Goal: Task Accomplishment & Management: Manage account settings

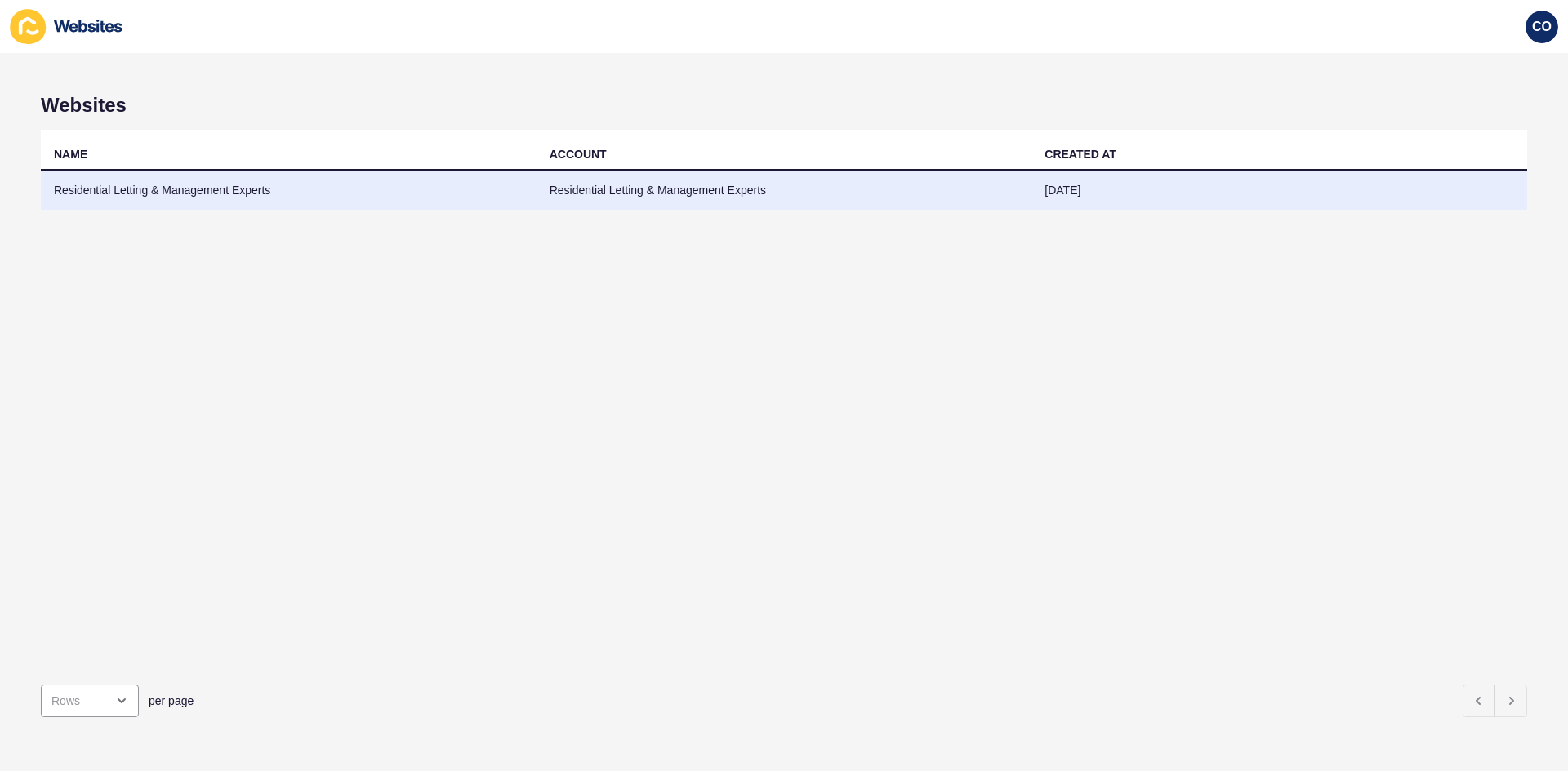
click at [645, 196] on td "Residential Letting & Management Experts" at bounding box center [785, 191] width 496 height 40
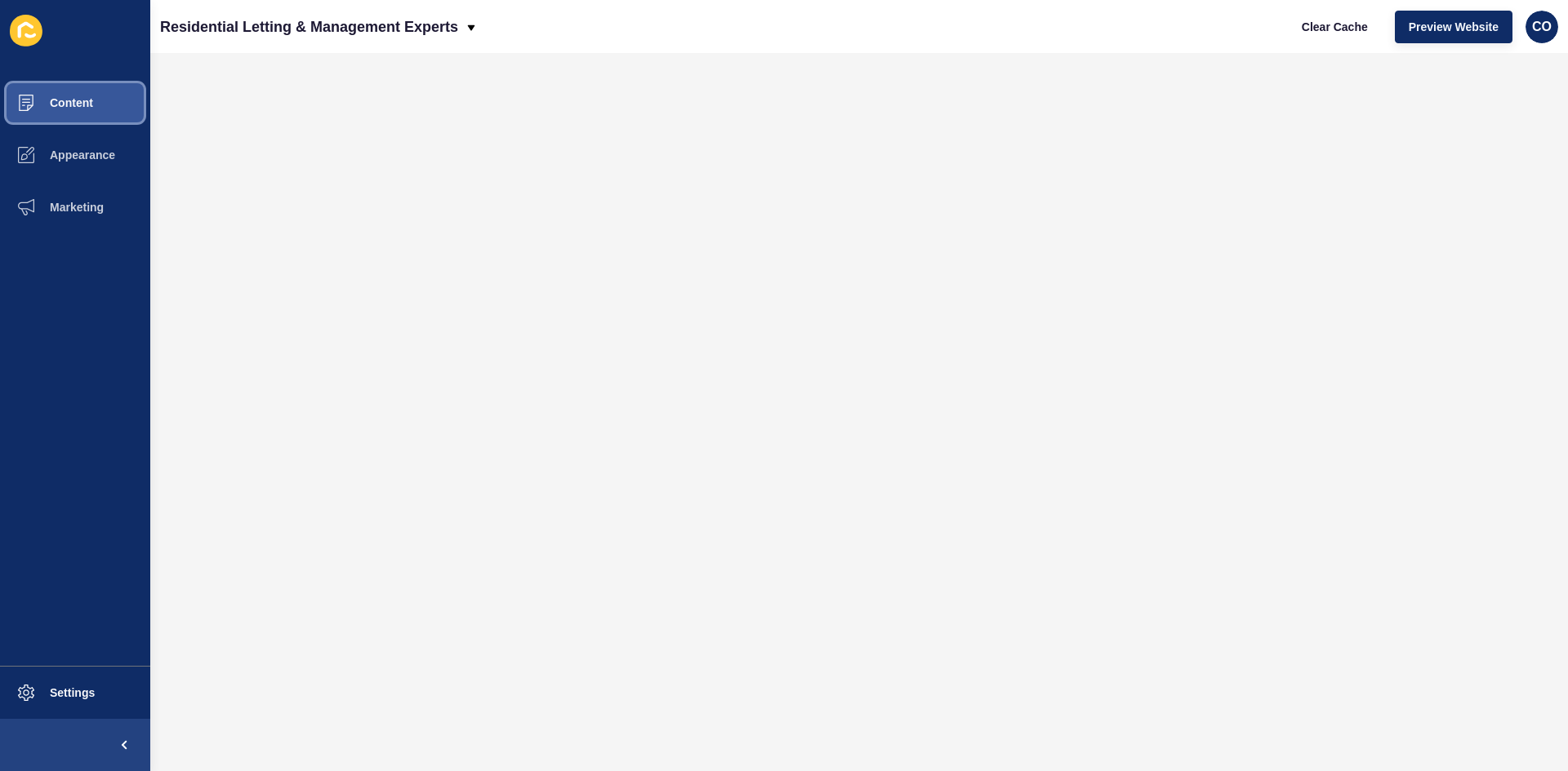
click at [98, 107] on button "Content" at bounding box center [75, 102] width 150 height 52
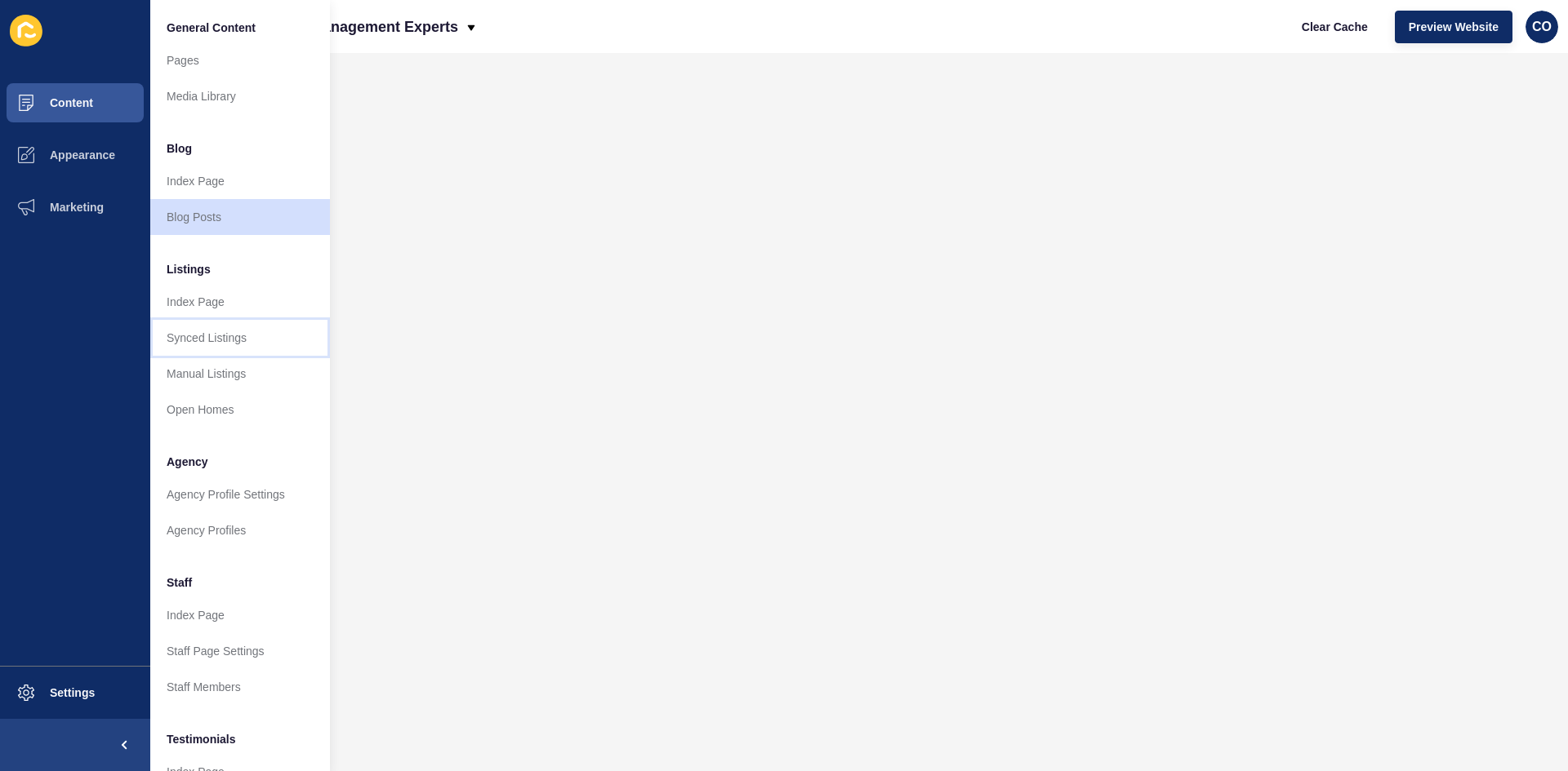
click at [235, 342] on link "Synced Listings" at bounding box center [240, 338] width 180 height 36
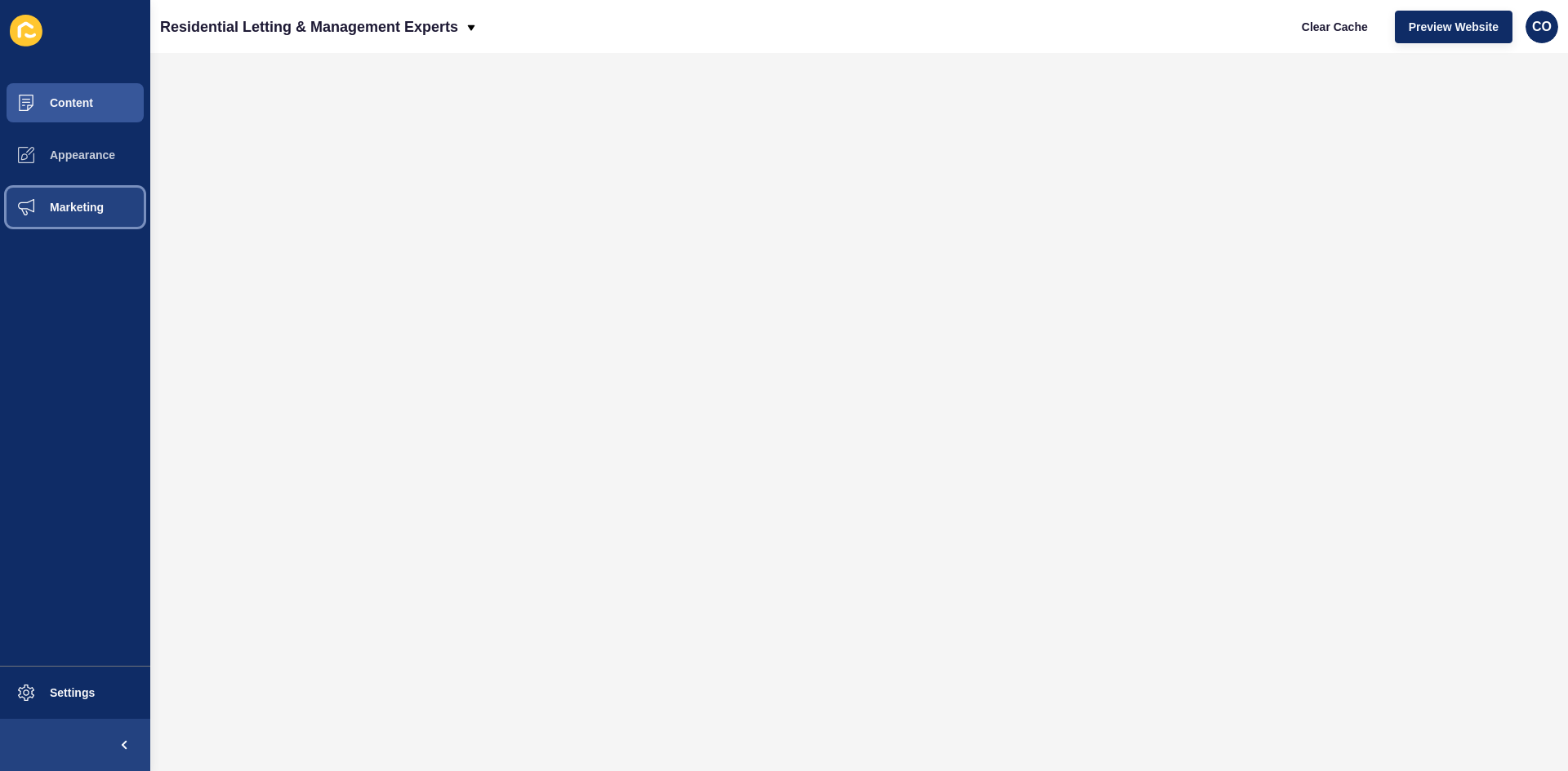
click at [86, 212] on span "Marketing" at bounding box center [50, 207] width 106 height 13
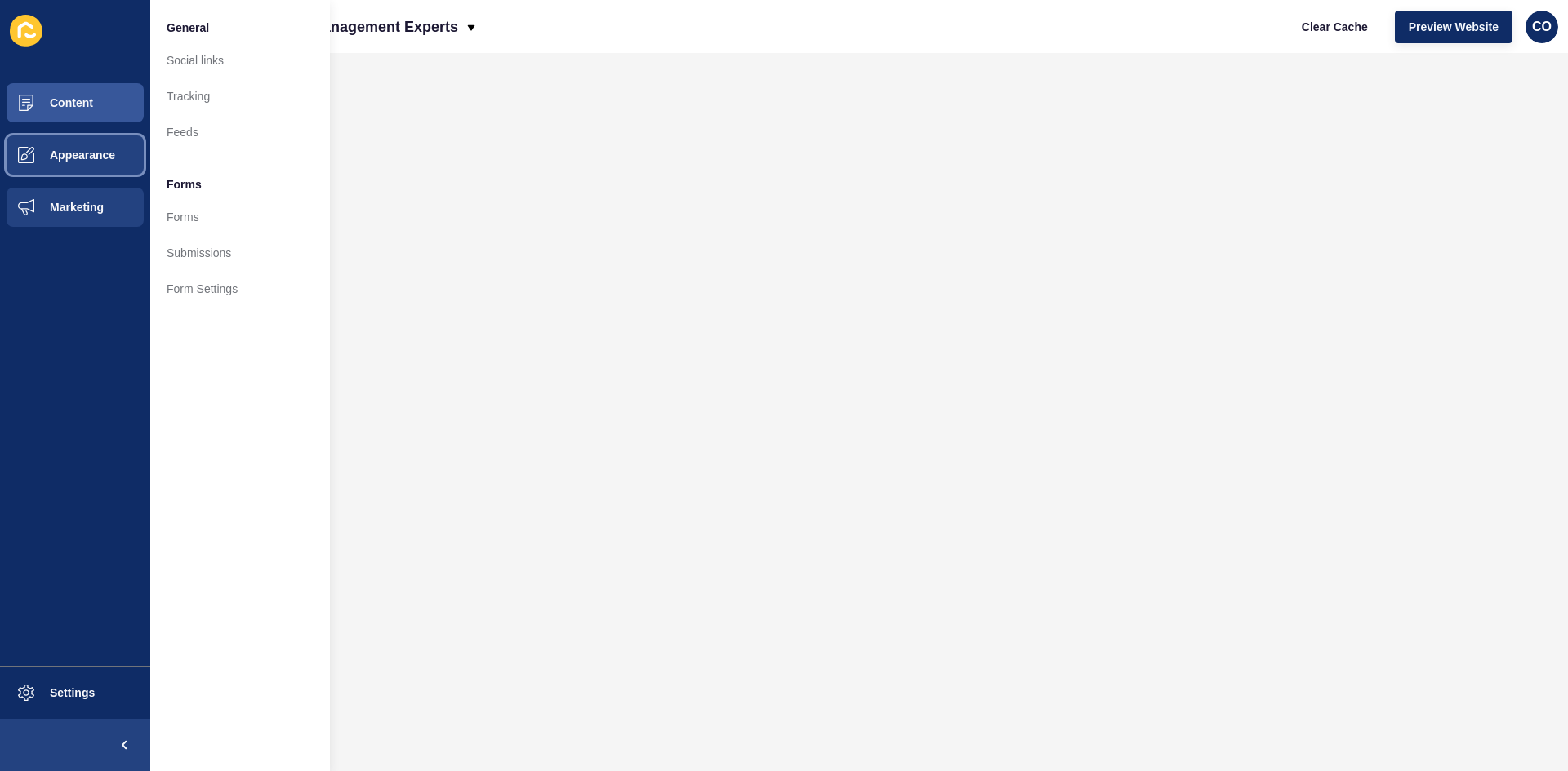
click at [80, 149] on span "Appearance" at bounding box center [56, 155] width 118 height 13
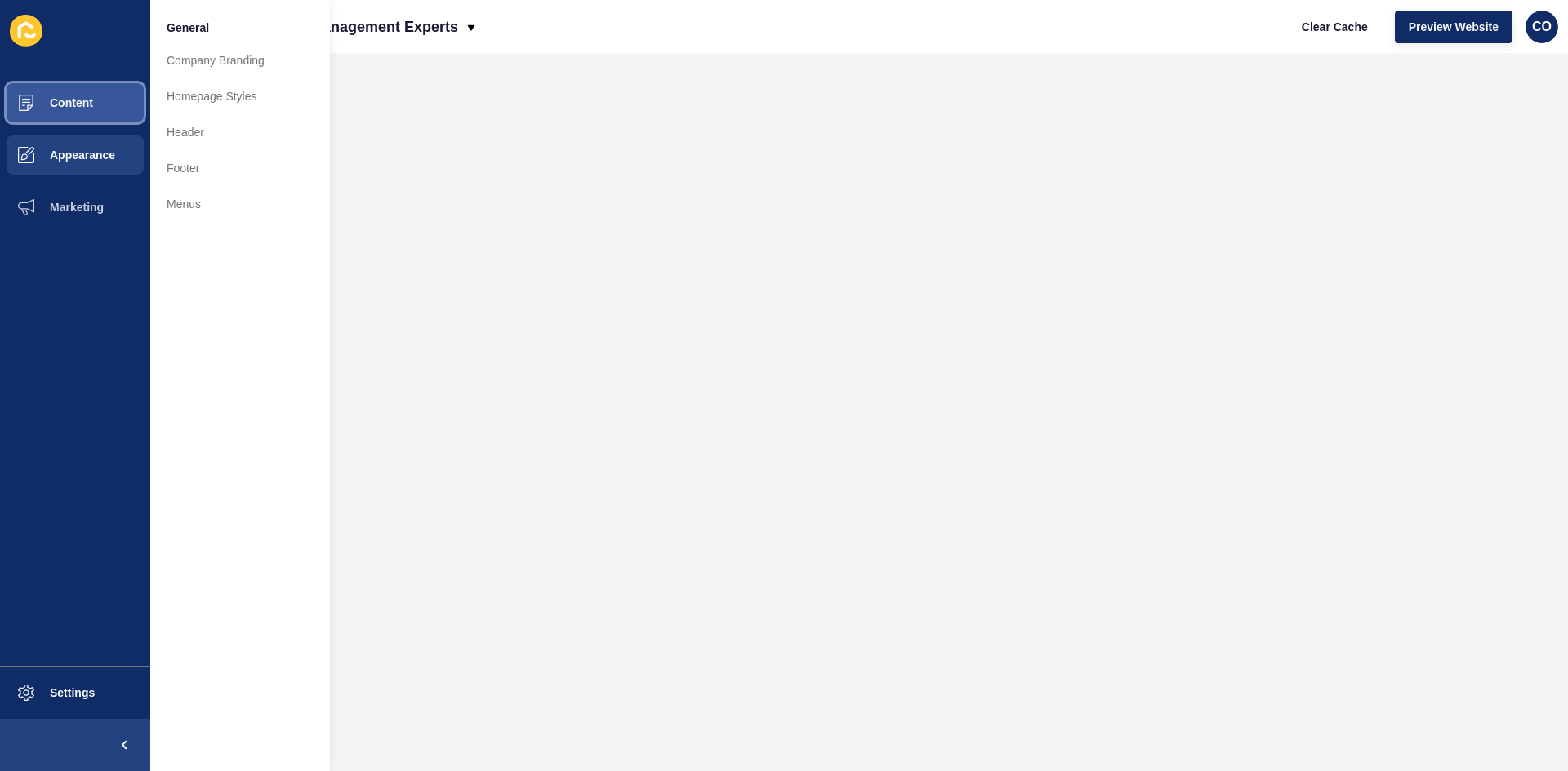
click at [134, 107] on button "Content" at bounding box center [75, 102] width 150 height 52
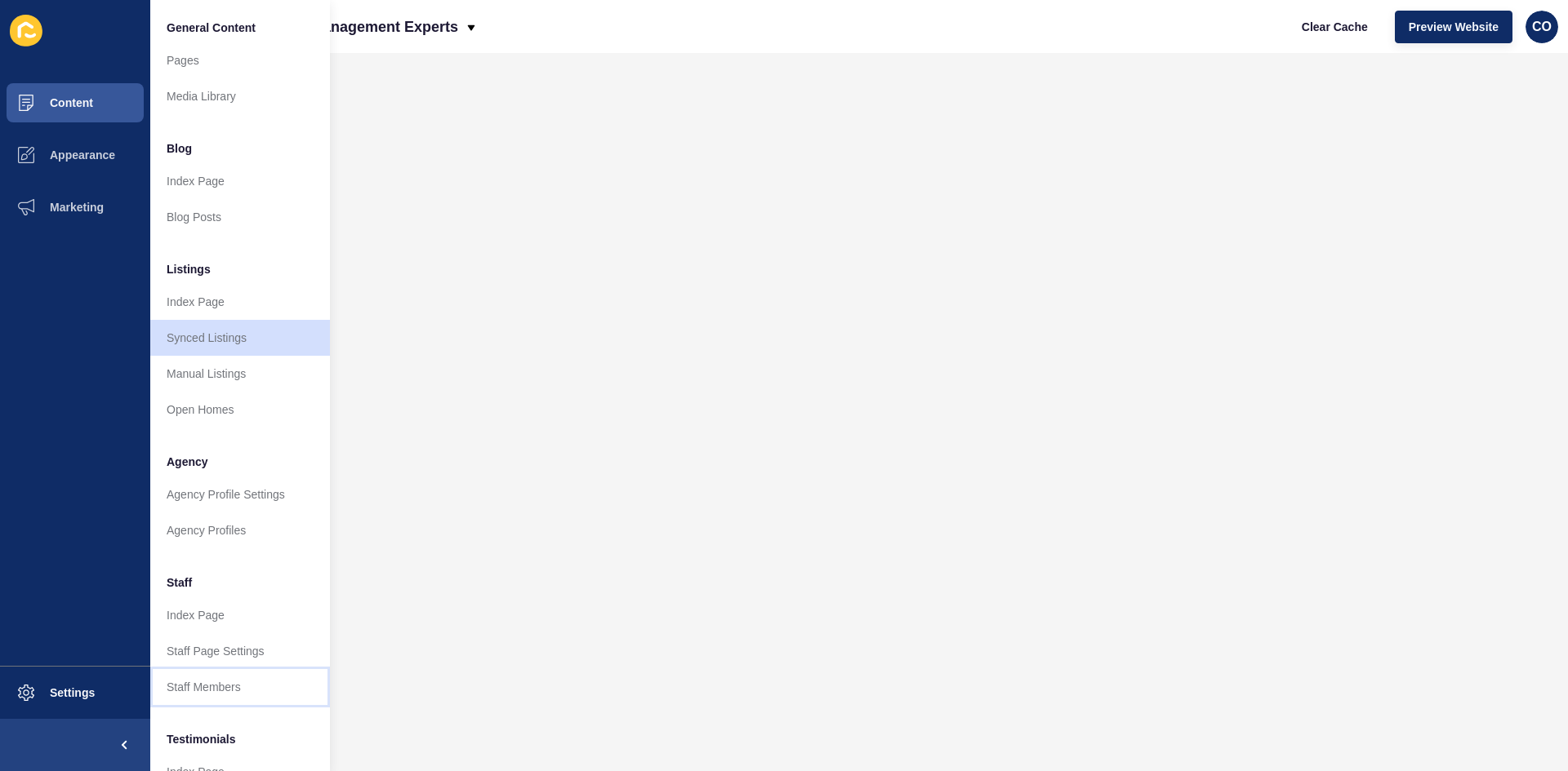
drag, startPoint x: 234, startPoint y: 690, endPoint x: 263, endPoint y: 696, distance: 29.6
click at [234, 595] on link "Staff Members" at bounding box center [240, 687] width 180 height 36
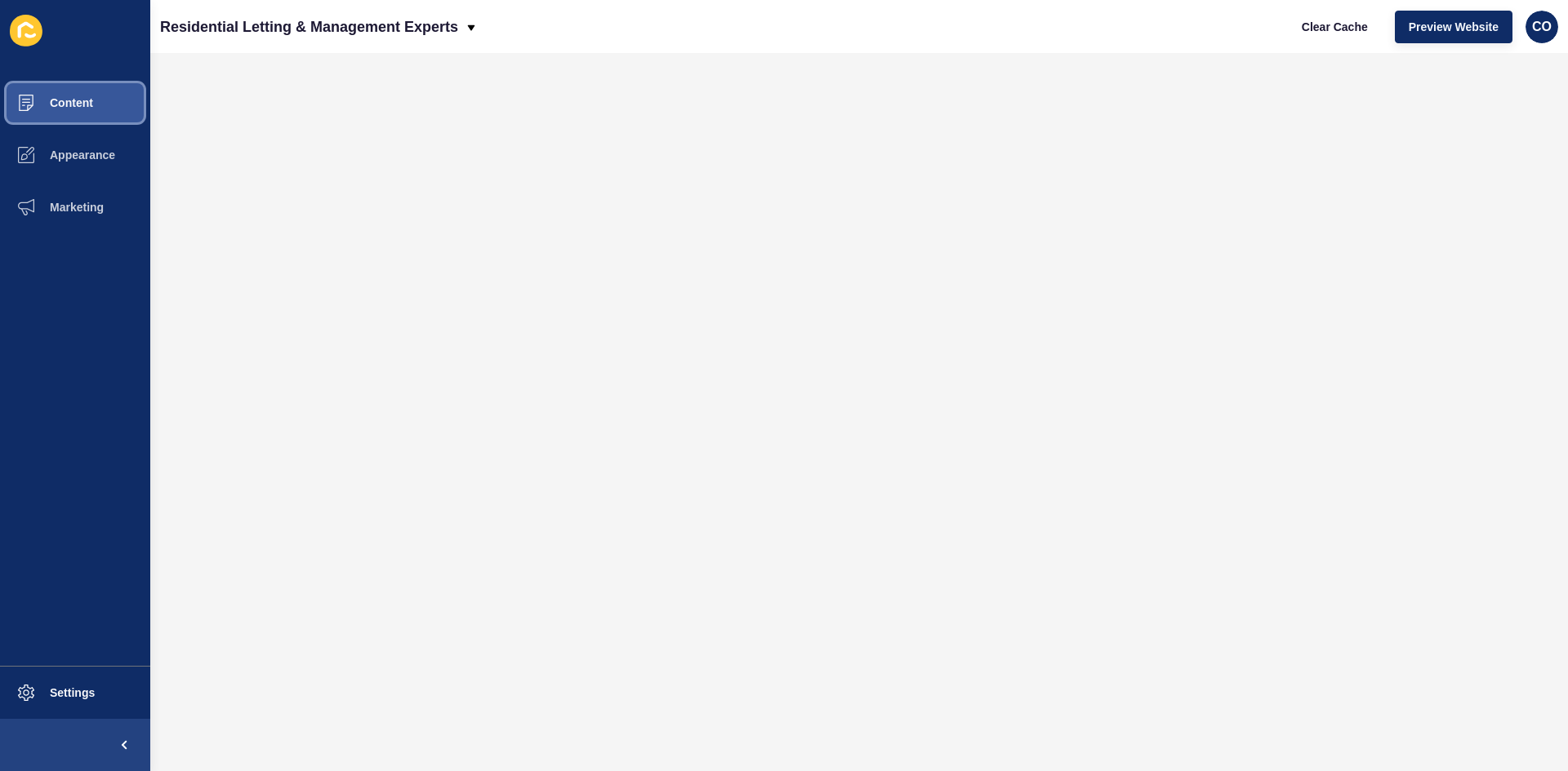
click at [77, 101] on span "Content" at bounding box center [45, 103] width 96 height 13
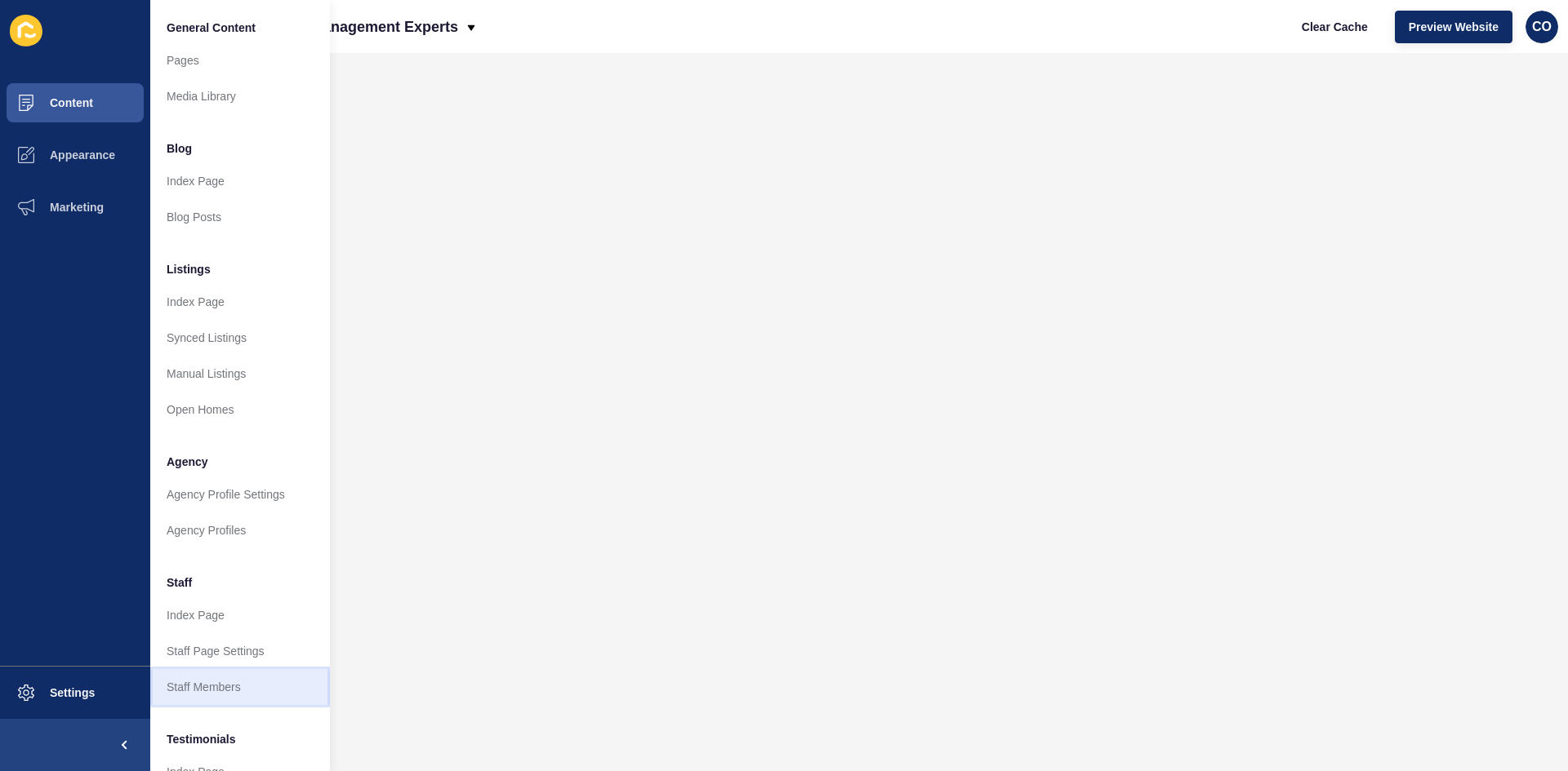
click at [239, 595] on link "Staff Members" at bounding box center [240, 687] width 180 height 36
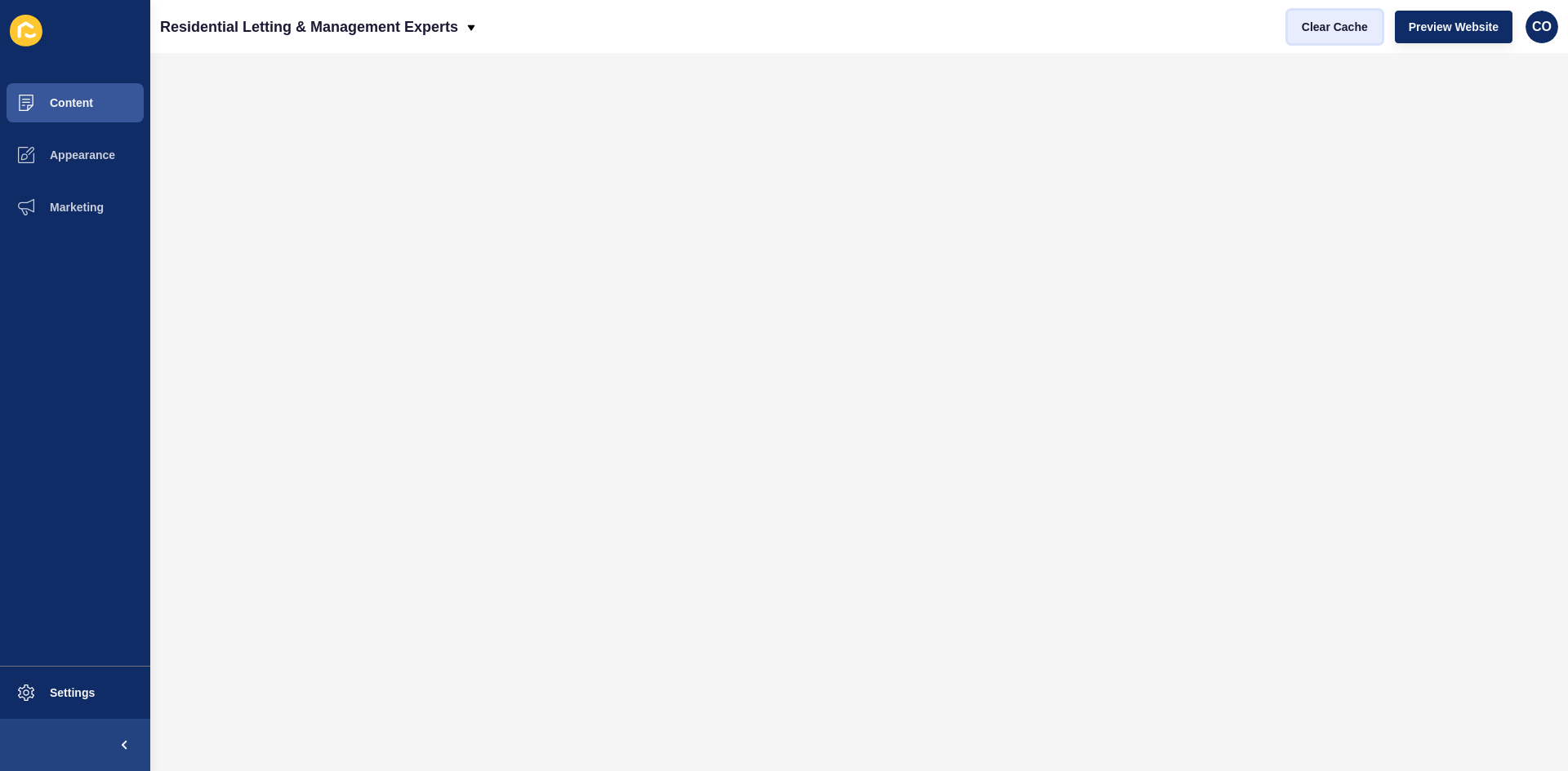
click at [1254, 27] on span "Clear Cache" at bounding box center [1334, 26] width 66 height 16
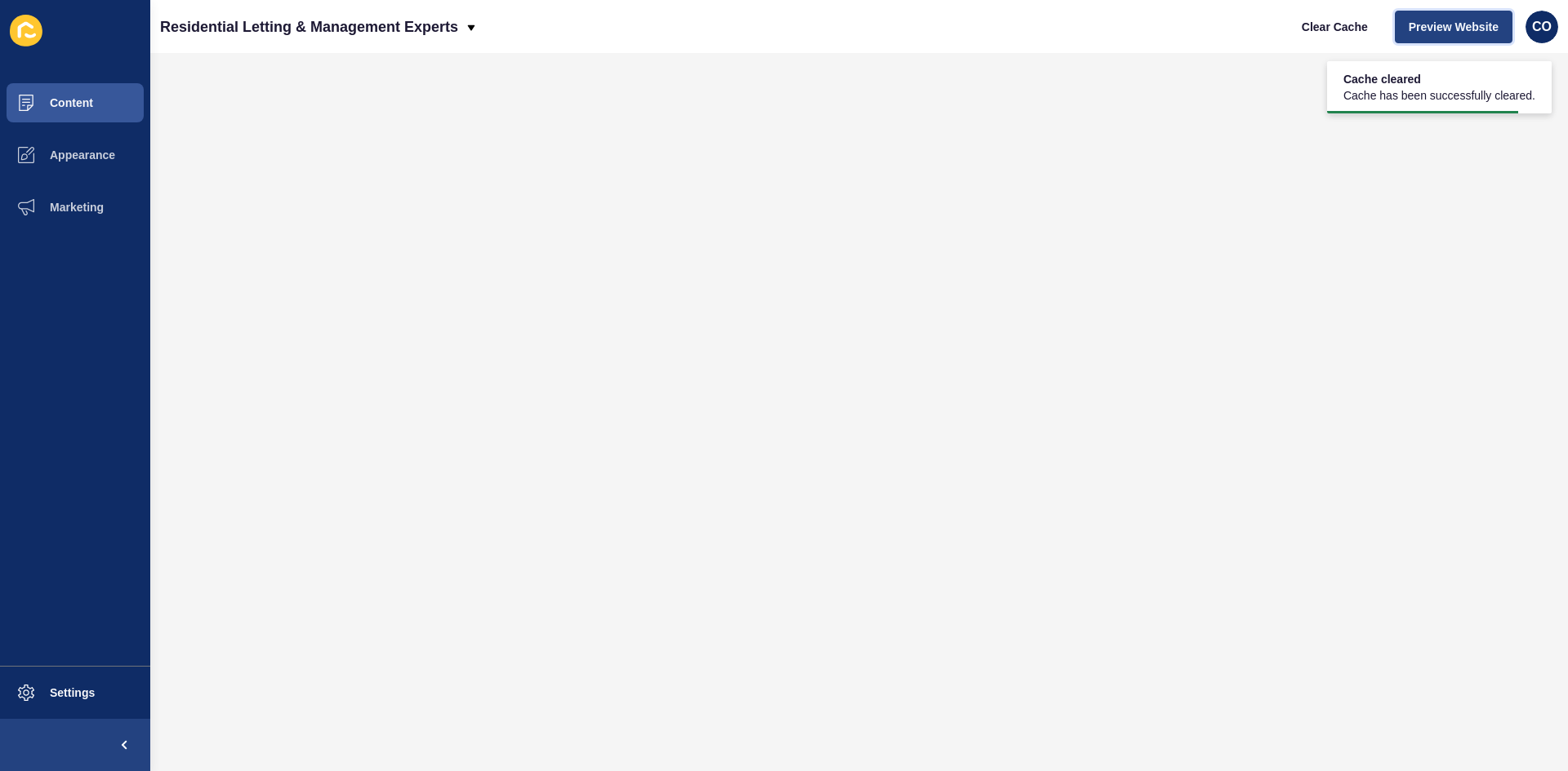
click at [1254, 24] on span "Preview Website" at bounding box center [1454, 26] width 90 height 16
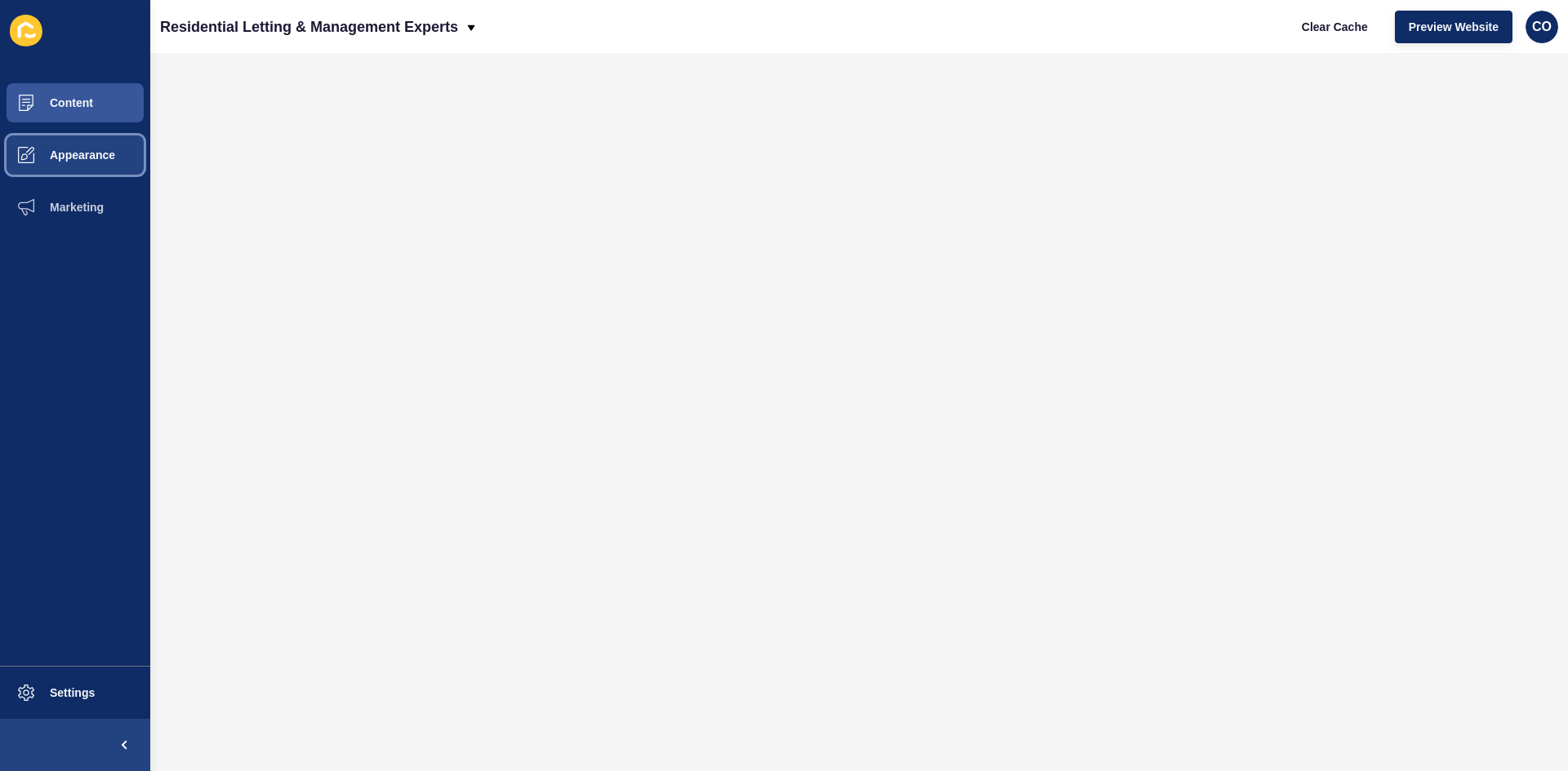
click at [92, 160] on span "Appearance" at bounding box center [56, 155] width 118 height 13
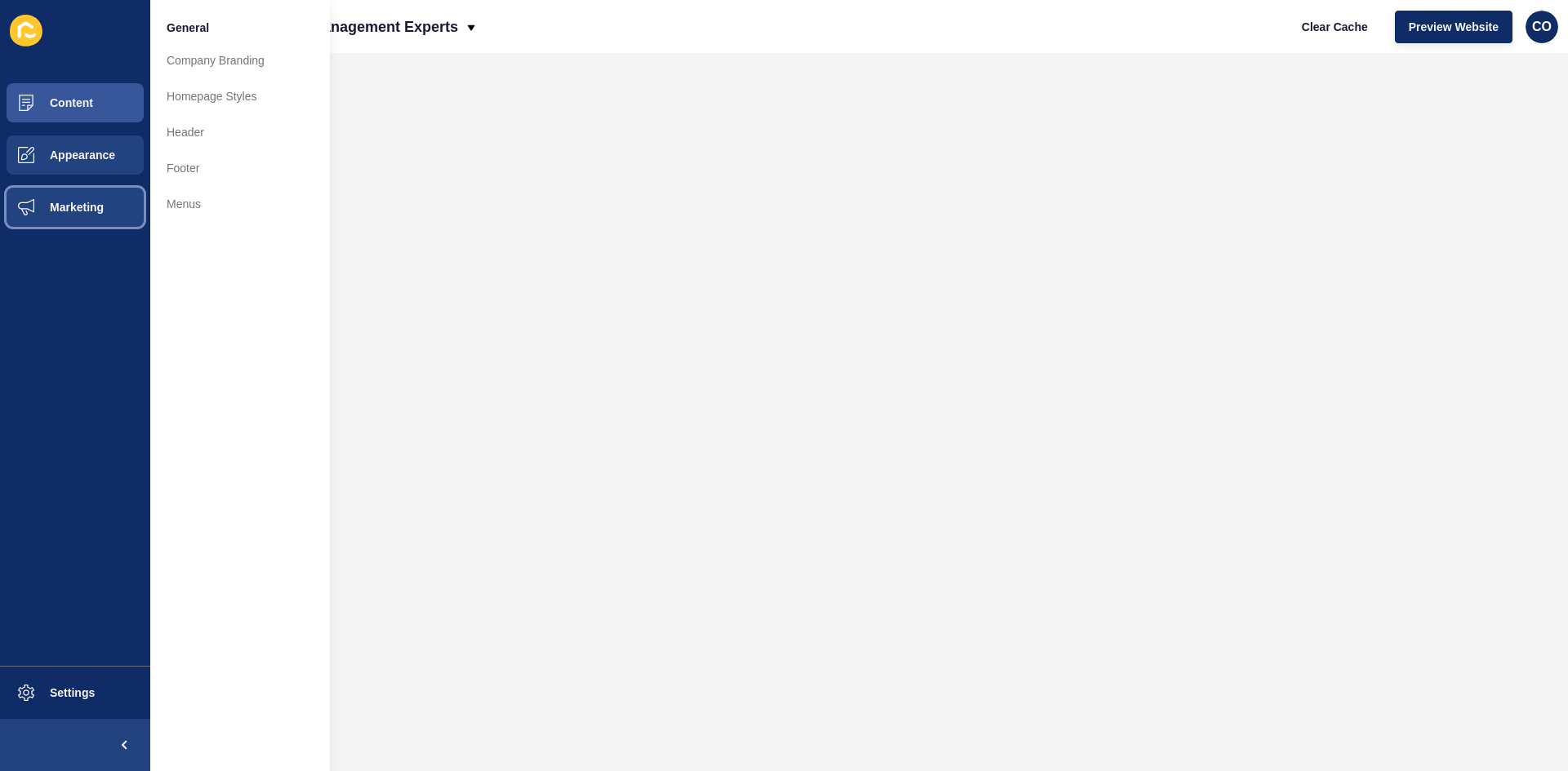
click at [92, 198] on button "Marketing" at bounding box center [75, 207] width 150 height 52
click at [106, 160] on button "Appearance" at bounding box center [75, 155] width 150 height 52
click at [94, 107] on button "Content" at bounding box center [75, 102] width 150 height 52
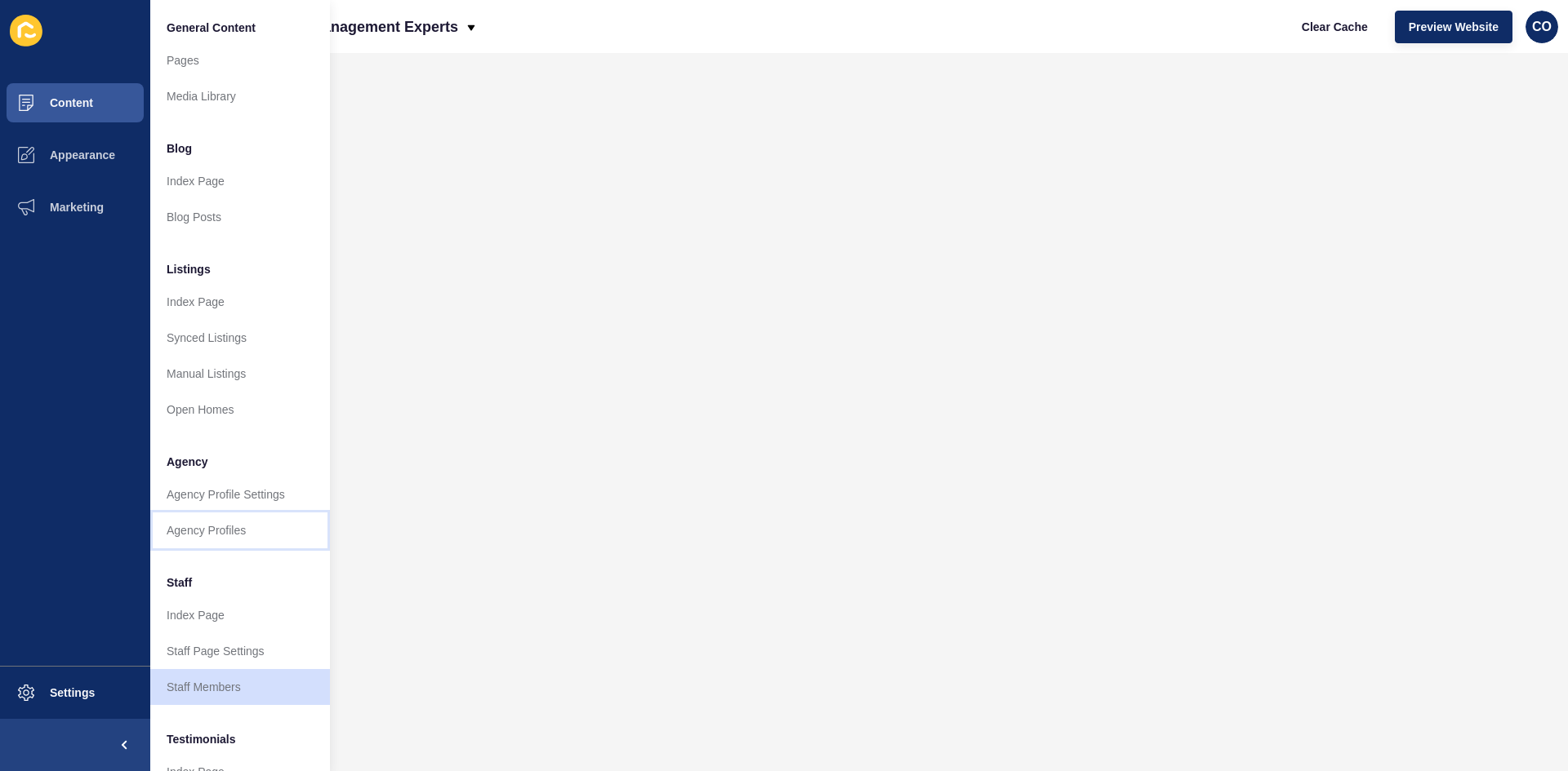
click at [217, 526] on link "Agency Profiles" at bounding box center [240, 530] width 180 height 36
